Goal: Task Accomplishment & Management: Use online tool/utility

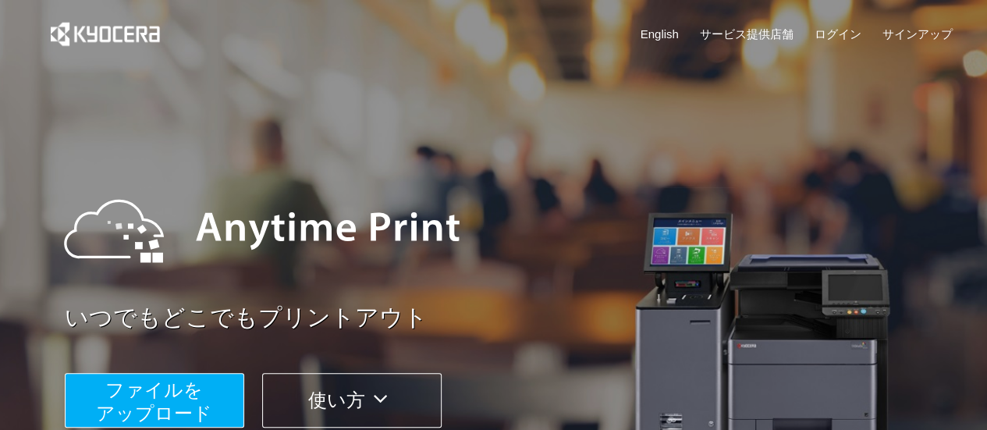
click at [152, 392] on span "ファイルを ​​アップロード" at bounding box center [154, 401] width 116 height 44
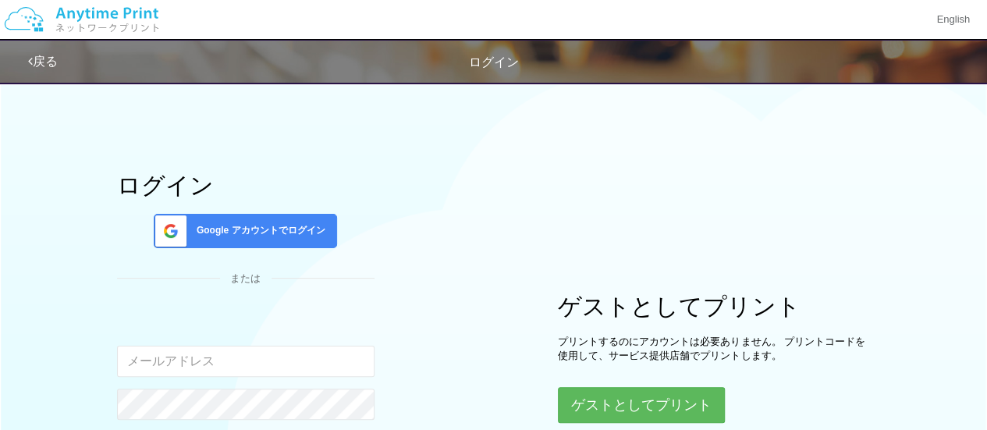
click at [178, 219] on span at bounding box center [167, 231] width 39 height 33
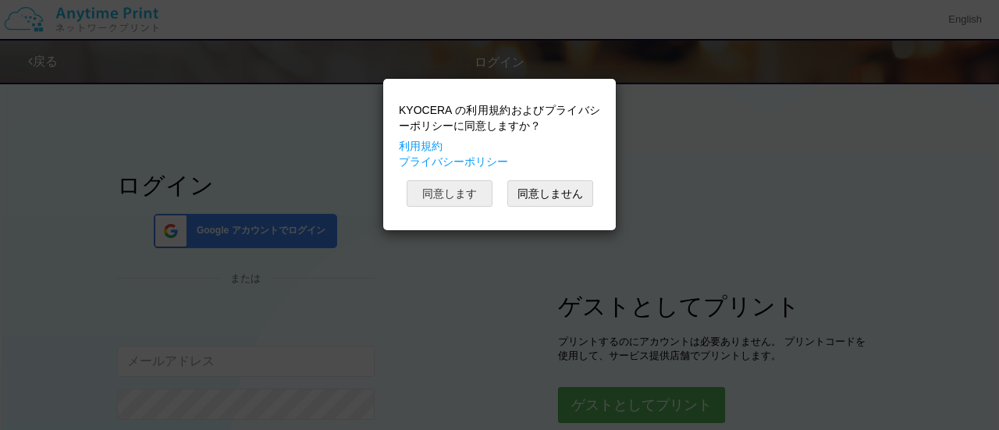
click at [454, 199] on button "同意します" at bounding box center [450, 193] width 86 height 27
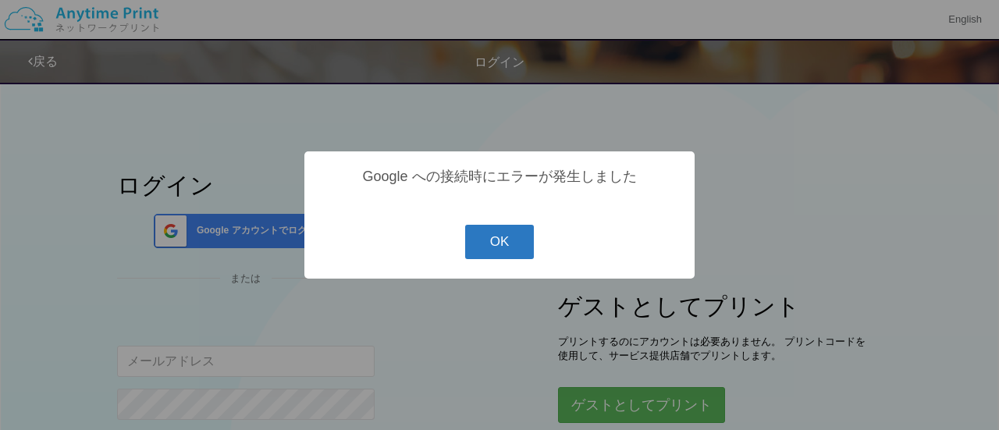
click at [512, 232] on button "OK" at bounding box center [499, 242] width 69 height 34
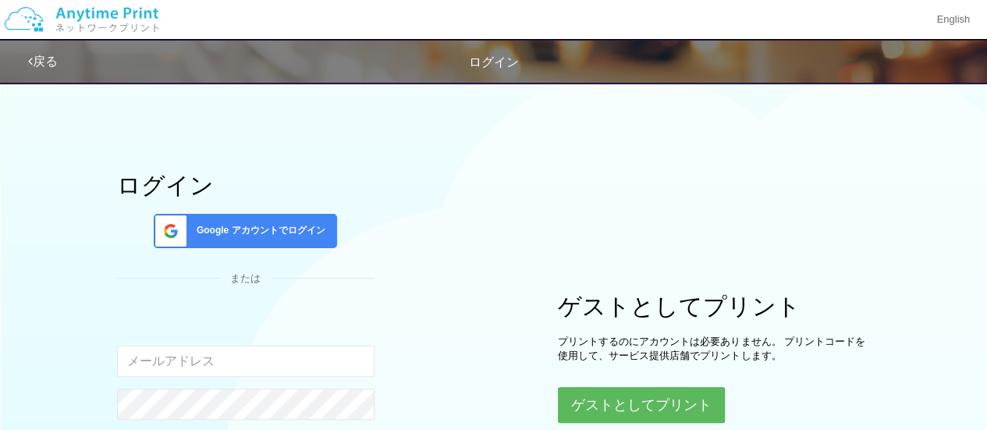
click at [309, 219] on div "Google アカウントでログイン" at bounding box center [245, 231] width 183 height 34
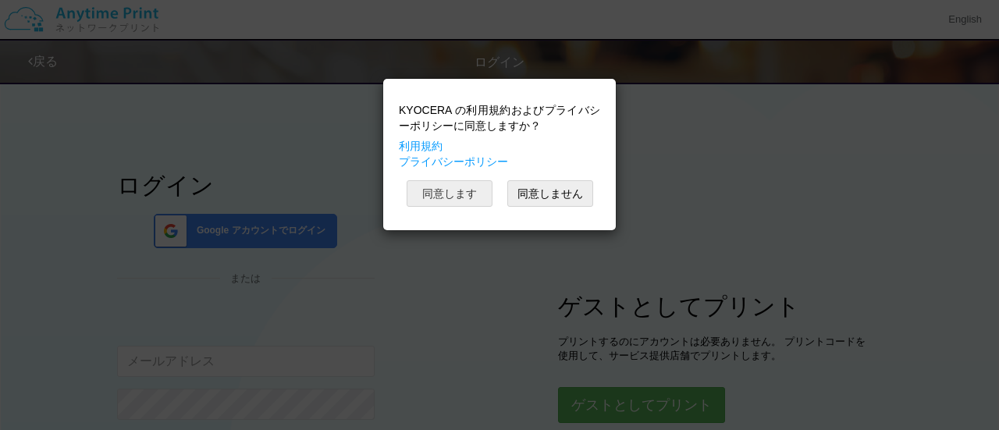
click at [470, 193] on button "同意します" at bounding box center [450, 193] width 86 height 27
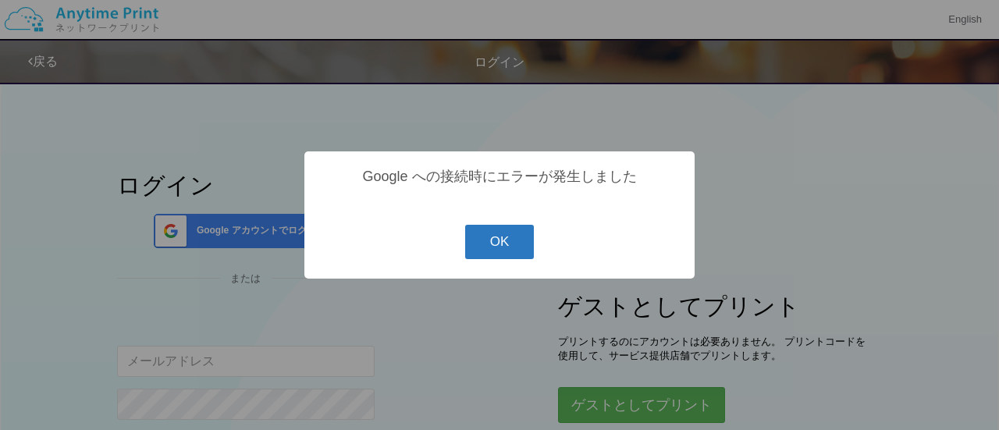
click at [520, 247] on button "OK" at bounding box center [499, 242] width 69 height 34
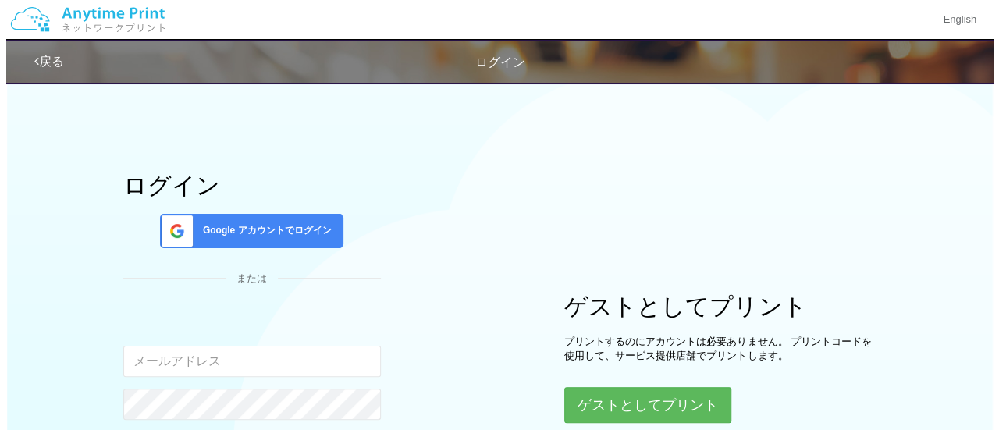
scroll to position [156, 0]
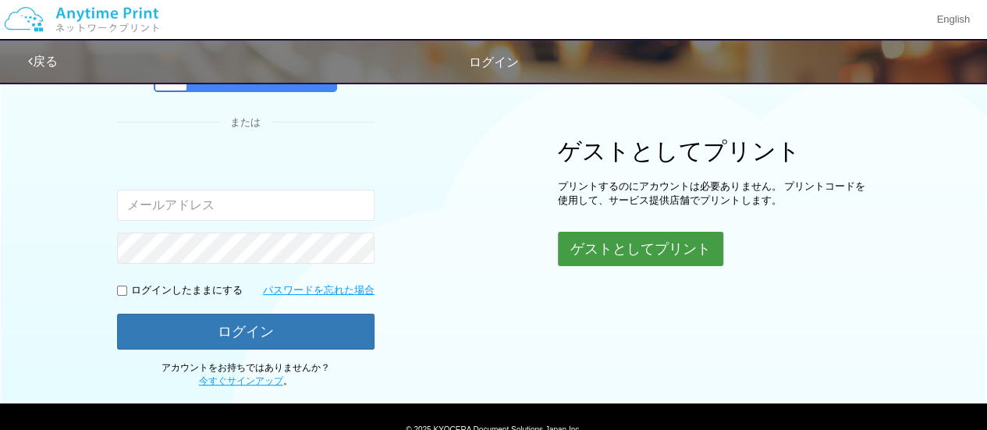
click at [637, 250] on button "ゲストとしてプリント" at bounding box center [640, 249] width 165 height 34
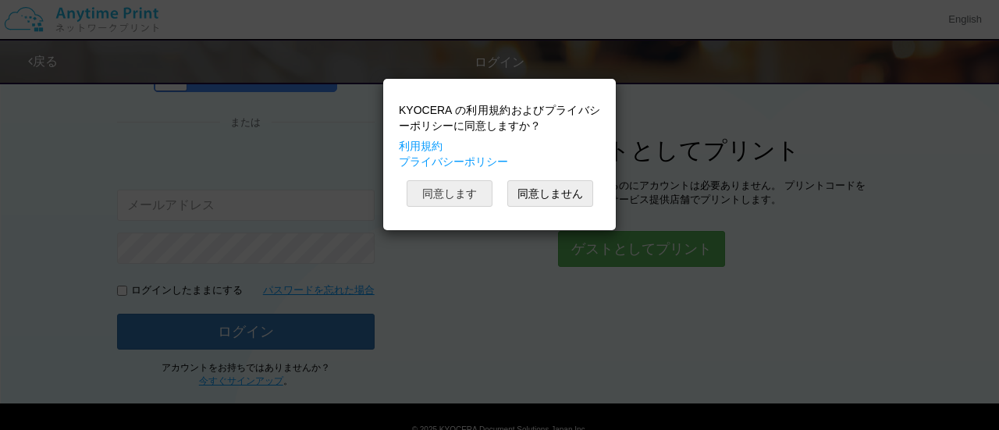
click at [429, 194] on button "同意します" at bounding box center [450, 193] width 86 height 27
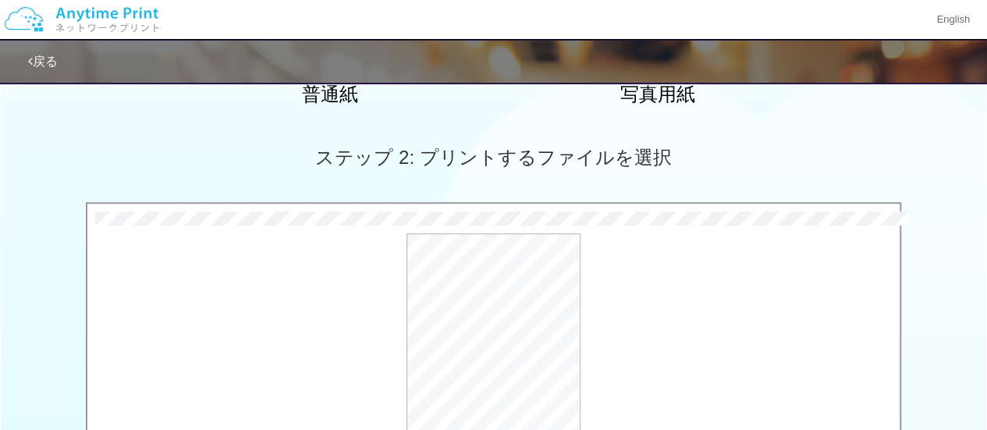
scroll to position [703, 0]
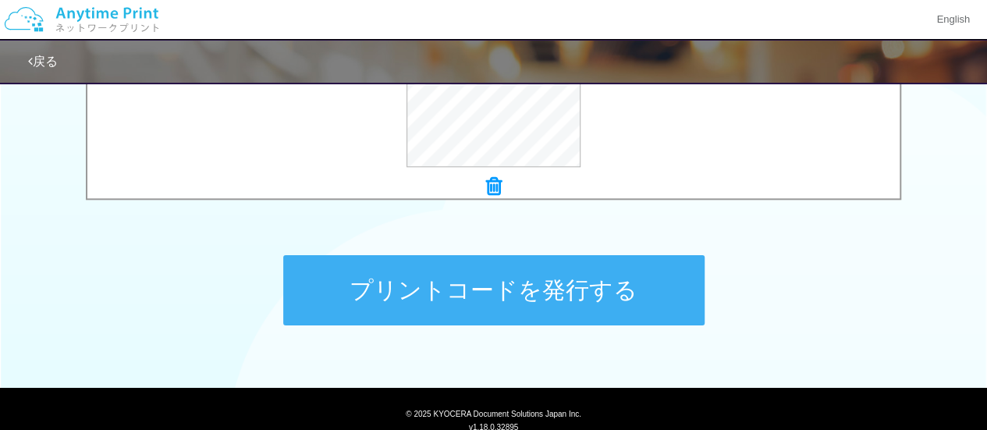
click at [511, 304] on button "プリントコードを発行する" at bounding box center [494, 290] width 422 height 70
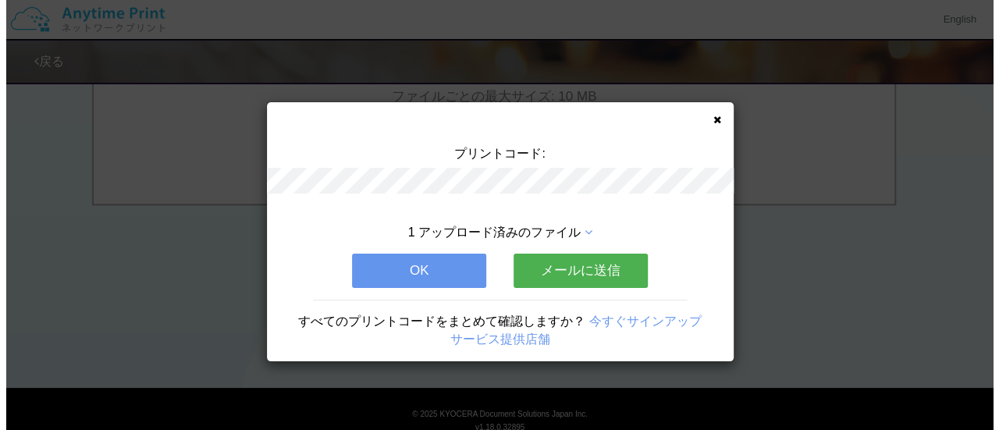
scroll to position [0, 0]
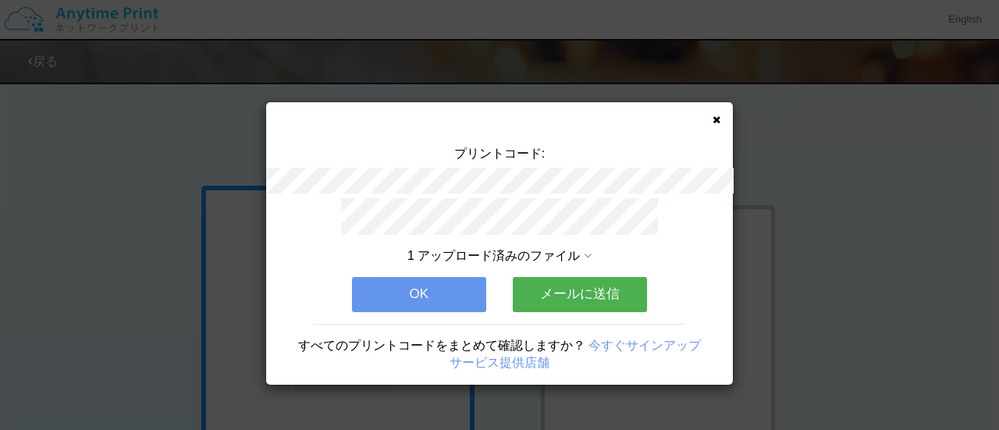
click at [820, 243] on div "プリントコード: 1 アップロード済みのファイル OK メールに送信 すべてのプリントコードをまとめて確認しますか？ 今すぐサインアップ サービス提供店舗" at bounding box center [499, 215] width 999 height 430
